Goal: Task Accomplishment & Management: Use online tool/utility

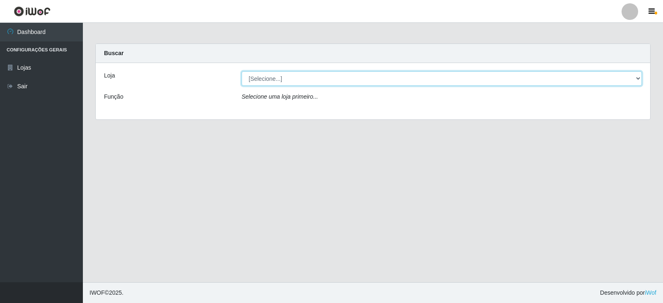
click at [638, 80] on select "[Selecione...] SuperFácil Atacado - [GEOGRAPHIC_DATA]" at bounding box center [441, 78] width 400 height 14
select select "504"
click at [241, 71] on select "[Selecione...] SuperFácil Atacado - [GEOGRAPHIC_DATA]" at bounding box center [441, 78] width 400 height 14
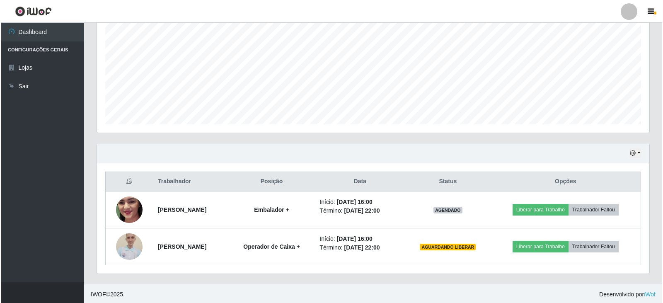
scroll to position [174, 0]
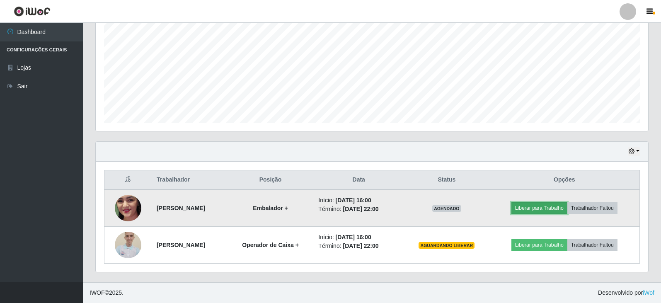
click at [556, 208] on button "Liberar para Trabalho" at bounding box center [539, 208] width 56 height 12
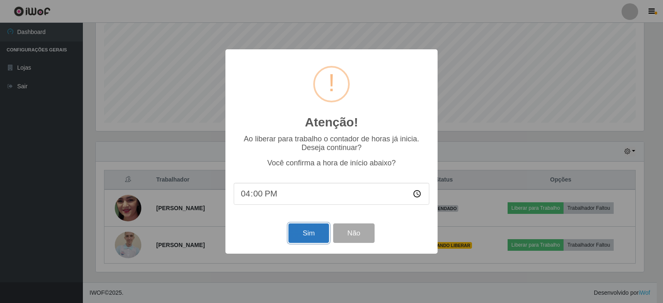
click at [299, 233] on button "Sim" at bounding box center [308, 232] width 40 height 19
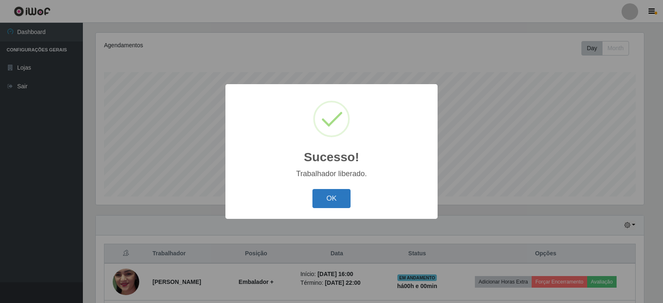
click at [328, 193] on button "OK" at bounding box center [331, 198] width 39 height 19
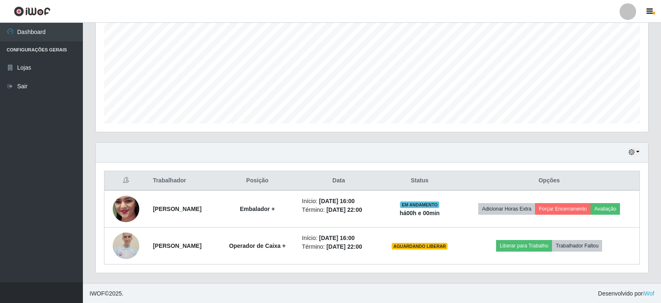
scroll to position [174, 0]
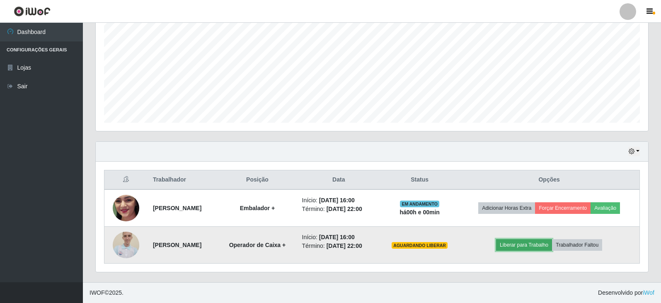
click at [535, 244] on button "Liberar para Trabalho" at bounding box center [524, 245] width 56 height 12
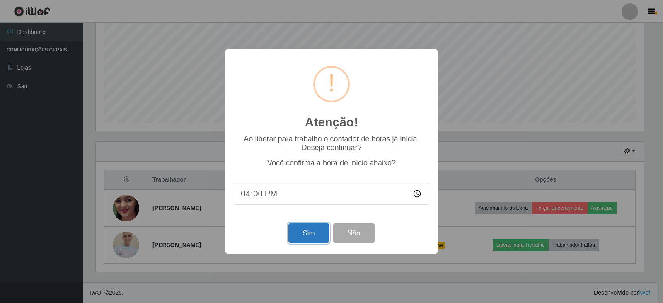
click at [307, 230] on button "Sim" at bounding box center [308, 232] width 40 height 19
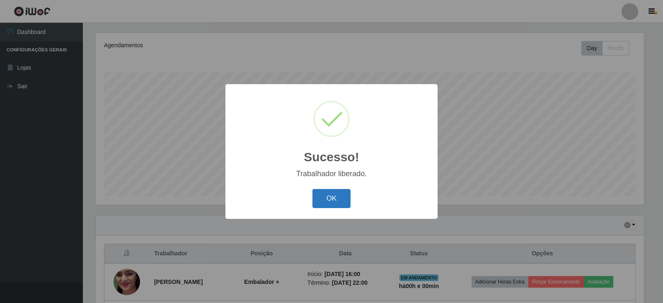
click at [326, 195] on button "OK" at bounding box center [331, 198] width 39 height 19
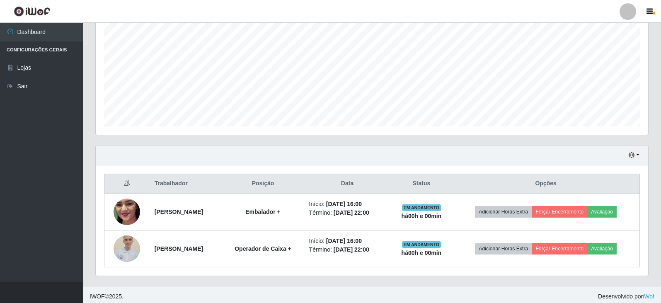
scroll to position [174, 0]
